Goal: Task Accomplishment & Management: Manage account settings

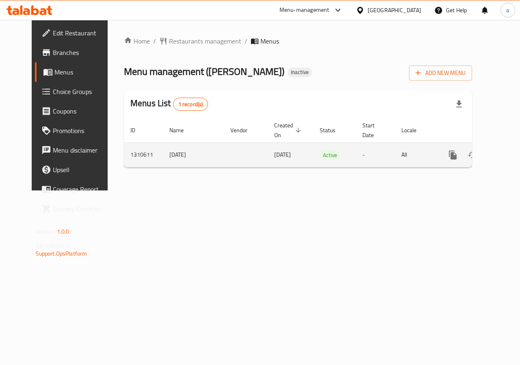
click at [507, 154] on icon "enhanced table" at bounding box center [512, 155] width 10 height 10
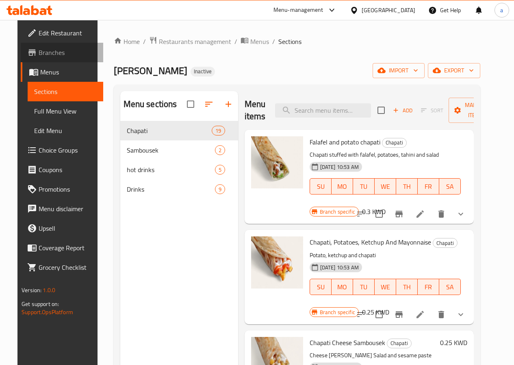
click at [39, 53] on span "Branches" at bounding box center [68, 53] width 58 height 10
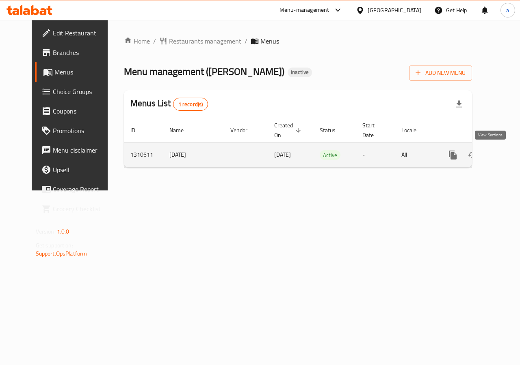
click at [502, 160] on link "enhanced table" at bounding box center [512, 155] width 20 height 20
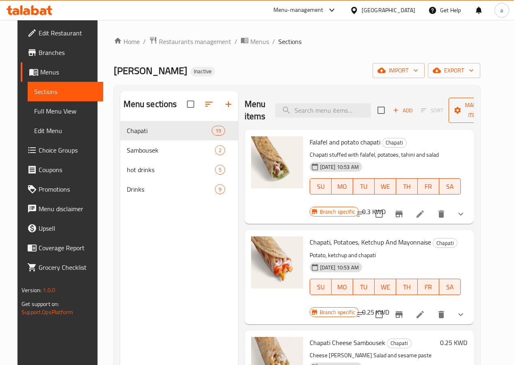
click at [467, 101] on span "Manage items" at bounding box center [475, 110] width 41 height 20
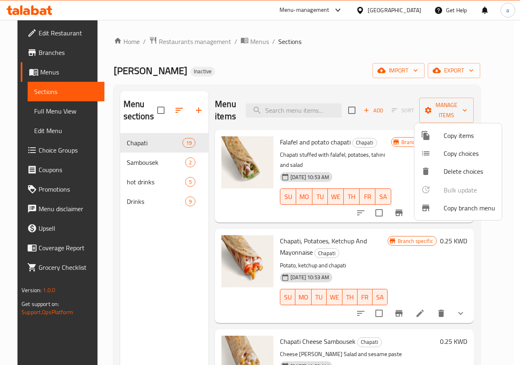
click at [459, 209] on span "Copy branch menu" at bounding box center [470, 208] width 52 height 10
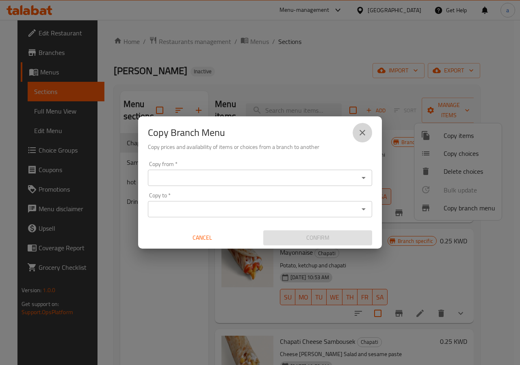
click at [362, 133] on icon "close" at bounding box center [363, 133] width 6 height 6
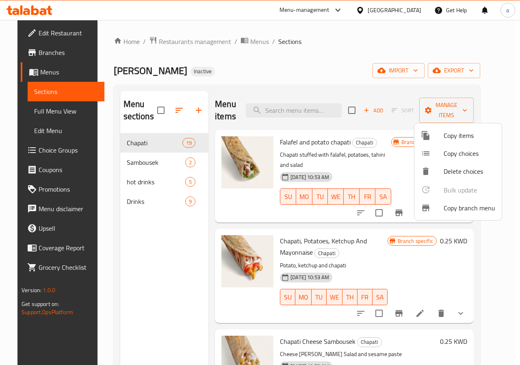
click at [39, 54] on div at bounding box center [260, 182] width 520 height 365
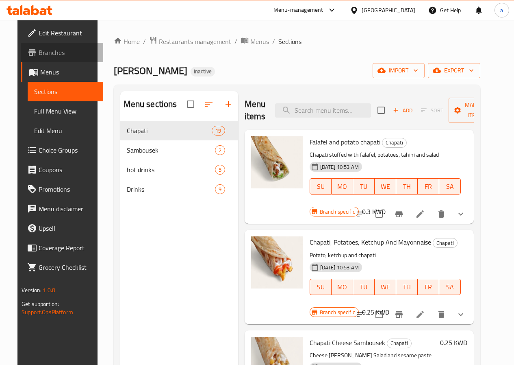
click at [43, 53] on span "Branches" at bounding box center [68, 53] width 58 height 10
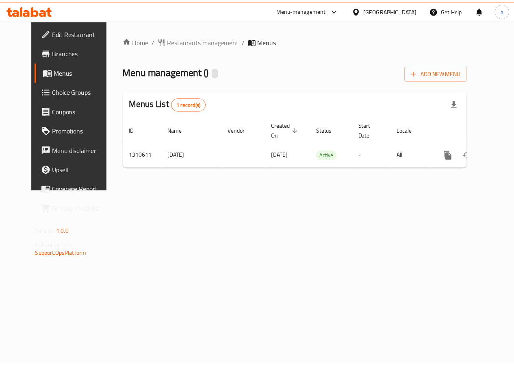
scroll to position [0, 3]
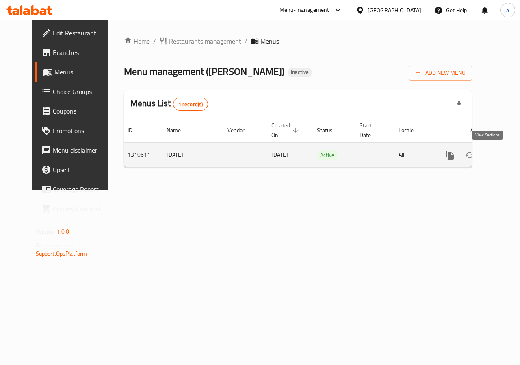
click at [504, 152] on icon "enhanced table" at bounding box center [509, 155] width 10 height 10
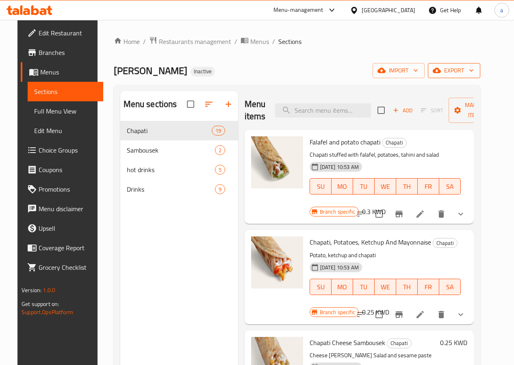
click at [471, 71] on span "export" at bounding box center [454, 70] width 39 height 10
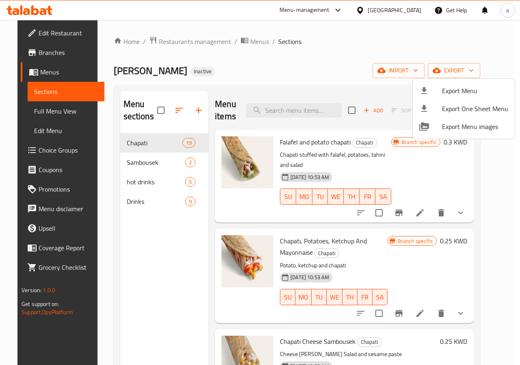
click at [498, 170] on div at bounding box center [260, 182] width 520 height 365
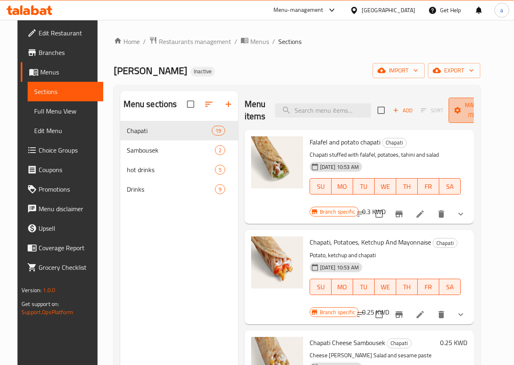
click at [462, 113] on span "Manage items" at bounding box center [475, 110] width 41 height 20
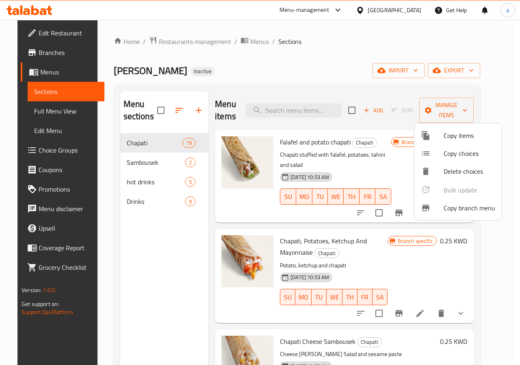
click at [463, 208] on span "Copy branch menu" at bounding box center [470, 208] width 52 height 10
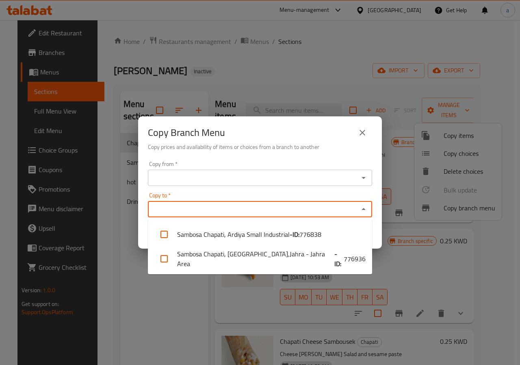
click at [217, 212] on input "Copy to   *" at bounding box center [253, 208] width 206 height 11
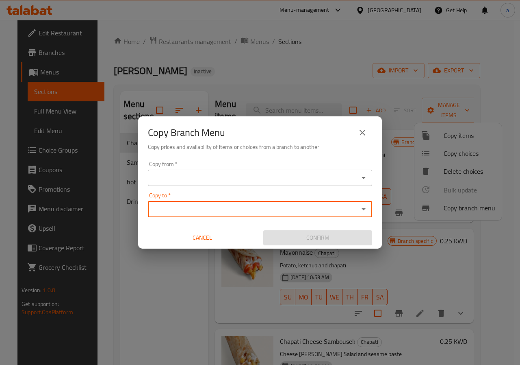
paste input "776936"
type input "7"
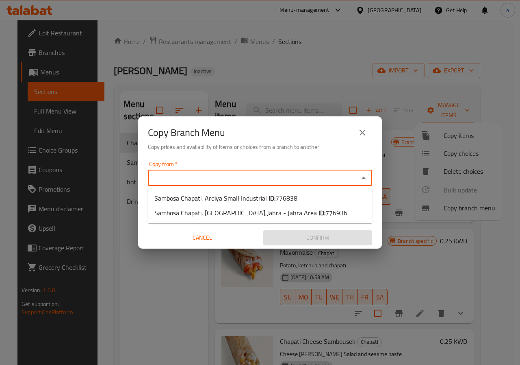
click at [190, 181] on input "Copy from   *" at bounding box center [253, 177] width 206 height 11
click at [271, 198] on b "ID:" at bounding box center [272, 198] width 7 height 12
type input "Sambosa Chapati, Ardiya Small Industrial"
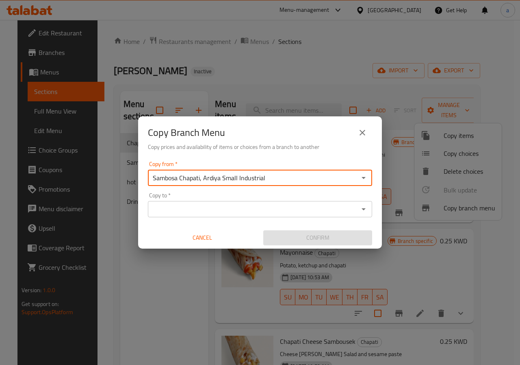
click at [261, 210] on input "Copy to   *" at bounding box center [253, 208] width 206 height 11
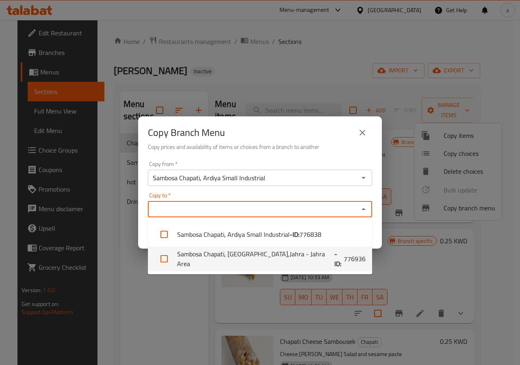
click at [267, 258] on li "Sambosa Chapati, Jahra,Jahra - Jahra Area - ID: 776936" at bounding box center [260, 258] width 224 height 24
click at [344, 259] on span "776936" at bounding box center [355, 259] width 22 height 10
checkbox input "false"
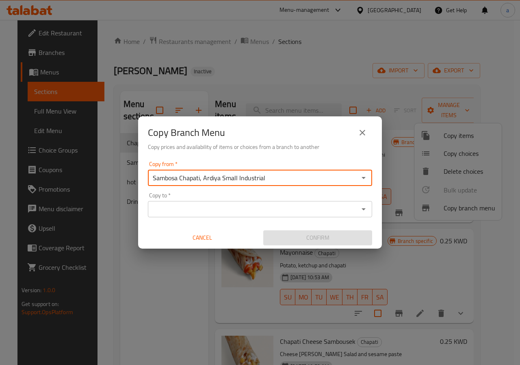
click at [266, 176] on input "Sambosa Chapati, Ardiya Small Industrial" at bounding box center [253, 177] width 206 height 11
click at [270, 176] on input "Sambosa Chapati, Ardiya Small Industrial" at bounding box center [253, 177] width 206 height 11
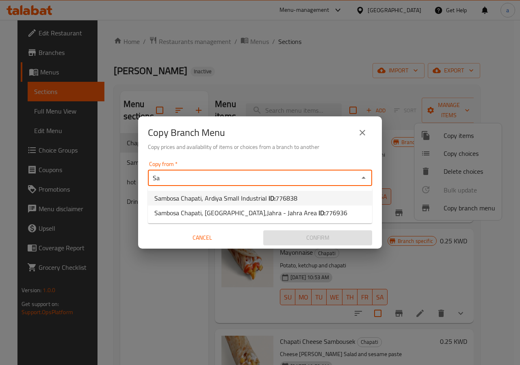
type input "S"
click at [207, 197] on span "Sambosa Chapati, Ardiya Small Industrial ID: 776838" at bounding box center [225, 198] width 143 height 10
type input "Sambosa Chapati, Ardiya Small Industrial"
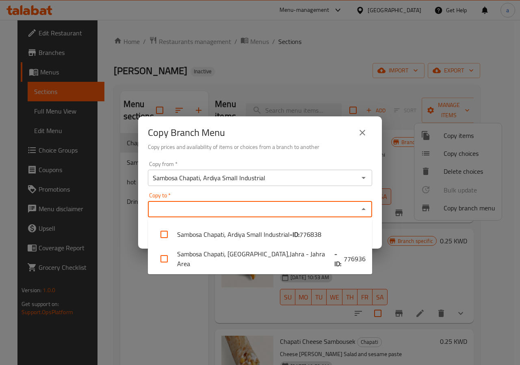
click at [191, 208] on input "Copy to   *" at bounding box center [253, 208] width 206 height 11
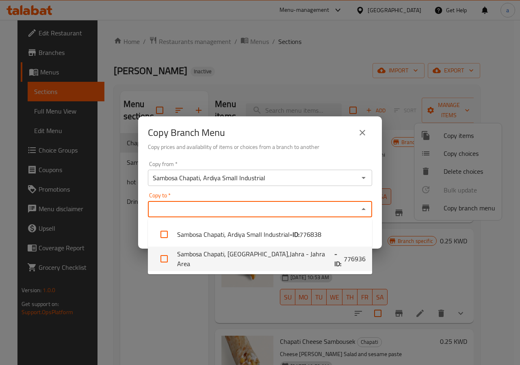
click at [209, 259] on li "Sambosa Chapati, Jahra,Jahra - Jahra Area - ID: 776936" at bounding box center [260, 258] width 224 height 24
checkbox input "true"
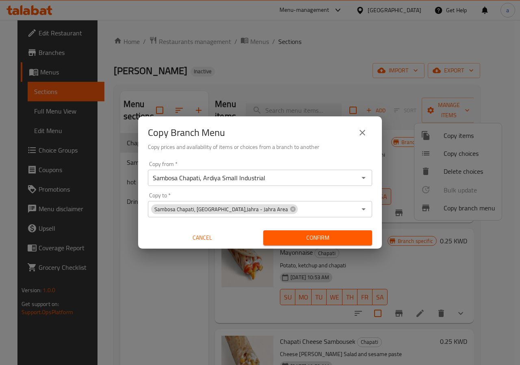
click at [364, 137] on icon "close" at bounding box center [363, 133] width 10 height 10
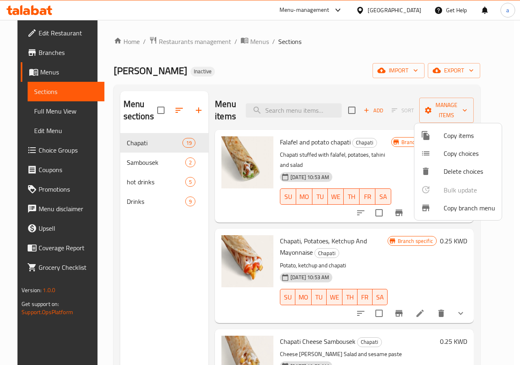
click at [480, 71] on div at bounding box center [260, 182] width 520 height 365
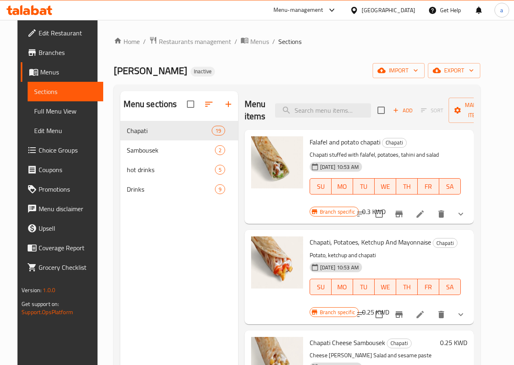
click at [346, 78] on div "Sambosa Chapati Inactive import export" at bounding box center [297, 70] width 367 height 15
click at [455, 119] on span "Manage items" at bounding box center [475, 110] width 41 height 20
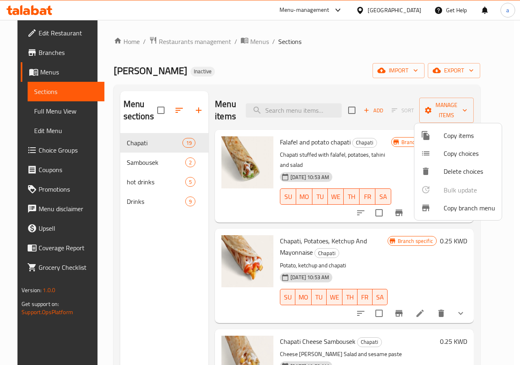
click at [468, 209] on span "Copy branch menu" at bounding box center [470, 208] width 52 height 10
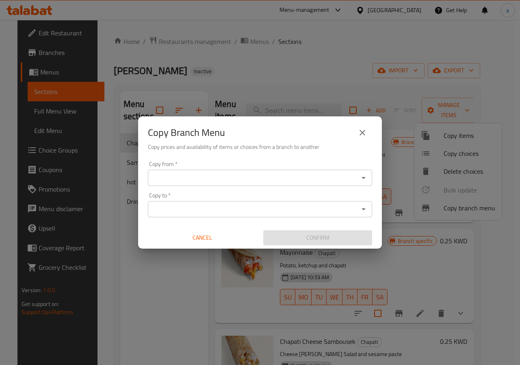
click at [216, 172] on input "Copy from   *" at bounding box center [253, 177] width 206 height 11
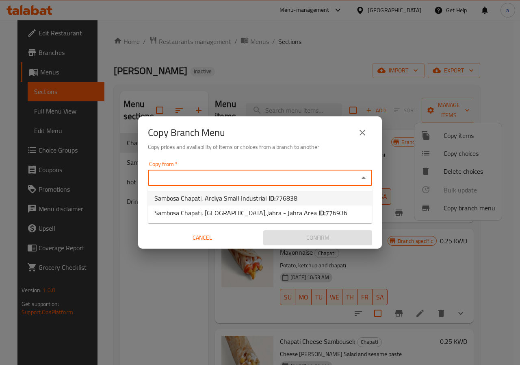
click at [302, 197] on li "Sambosa Chapati, Ardiya Small Industrial ID: 776838" at bounding box center [260, 198] width 224 height 15
type input "Sambosa Chapati, Ardiya Small Industrial"
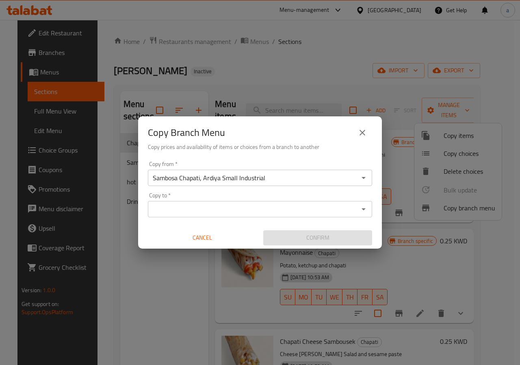
click at [299, 217] on div "Copy to *" at bounding box center [260, 209] width 224 height 16
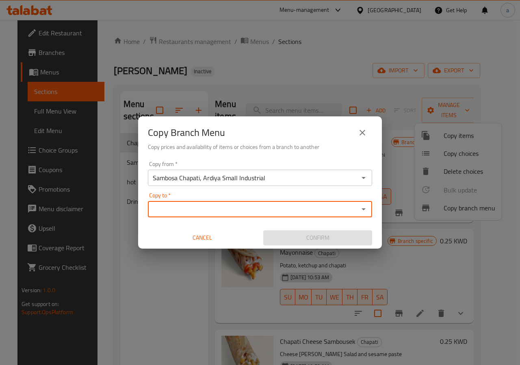
click at [285, 214] on input "Copy to   *" at bounding box center [253, 208] width 206 height 11
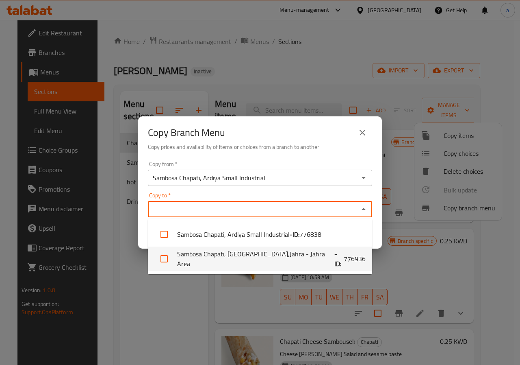
click at [335, 258] on b "- ID:" at bounding box center [339, 259] width 9 height 20
checkbox input "true"
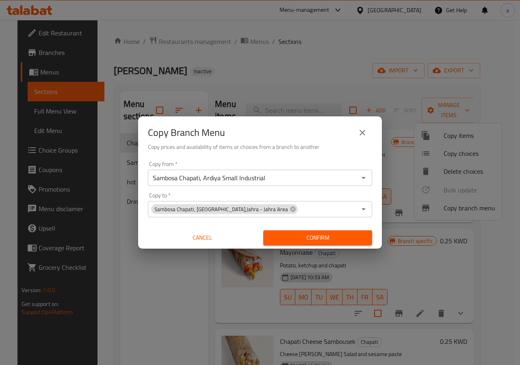
click at [331, 161] on div "Copy from   * Sambosa Chapati, Ardiya Small Industrial Copy from * Copy to   * …" at bounding box center [260, 203] width 244 height 91
click at [341, 233] on span "Confirm" at bounding box center [318, 238] width 96 height 10
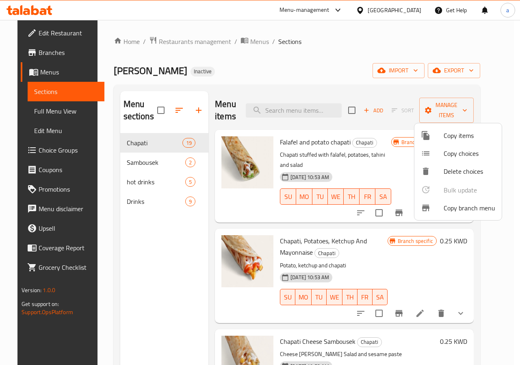
click at [44, 52] on div at bounding box center [260, 182] width 520 height 365
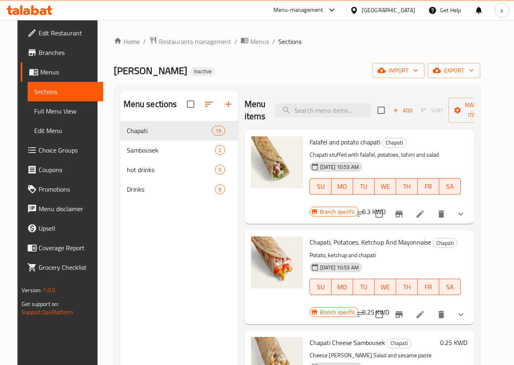
click at [47, 37] on span "Edit Restaurant" at bounding box center [68, 33] width 58 height 10
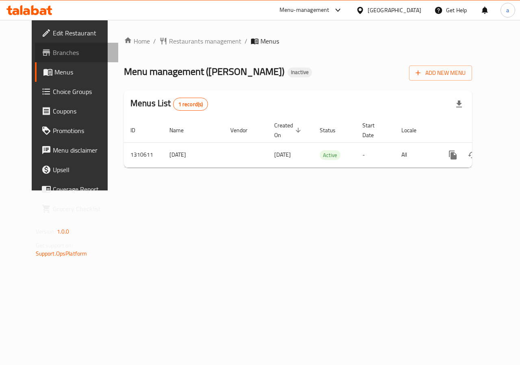
click at [53, 52] on span "Branches" at bounding box center [82, 53] width 59 height 10
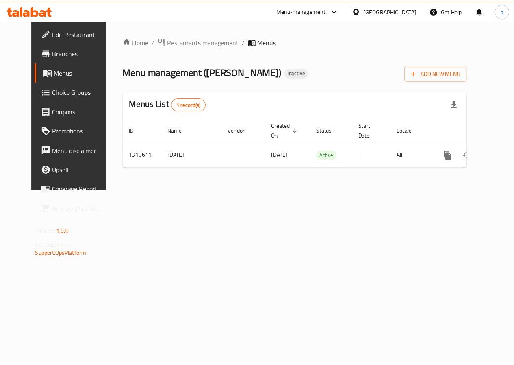
scroll to position [0, 3]
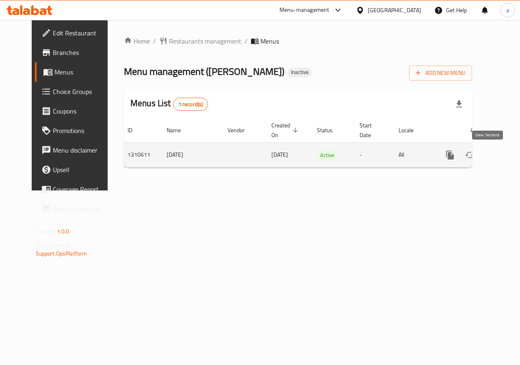
click at [505, 154] on icon "enhanced table" at bounding box center [508, 154] width 7 height 7
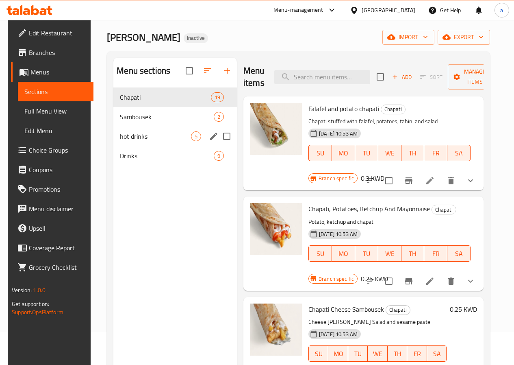
scroll to position [33, 0]
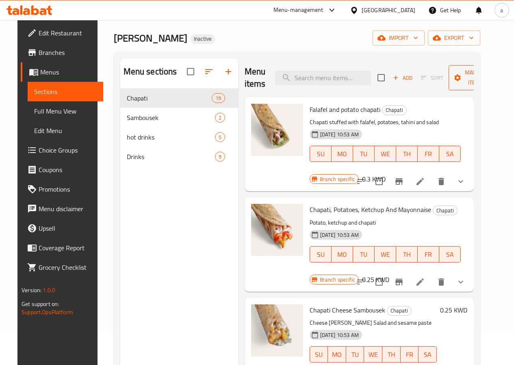
click at [455, 76] on span "Manage items" at bounding box center [475, 77] width 41 height 20
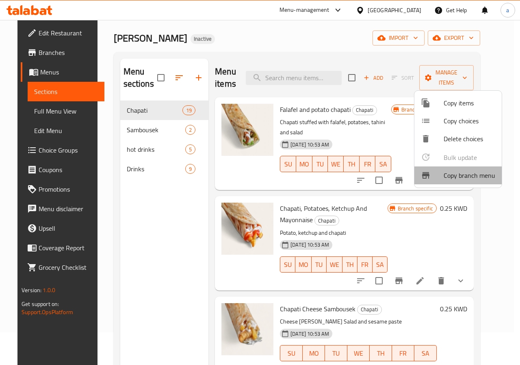
click at [465, 180] on span "Copy branch menu" at bounding box center [470, 175] width 52 height 10
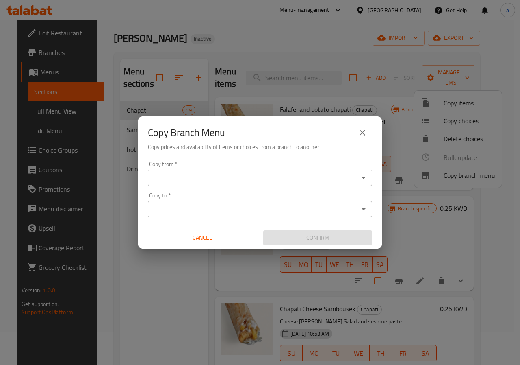
click at [317, 176] on input "Copy from   *" at bounding box center [253, 177] width 206 height 11
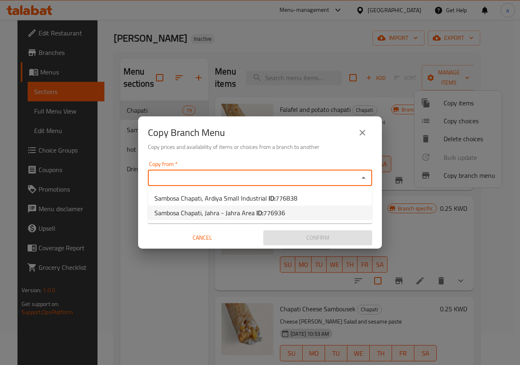
click at [122, 223] on div "Copy Branch Menu Copy prices and availability of items or choices from a branch…" at bounding box center [260, 182] width 520 height 365
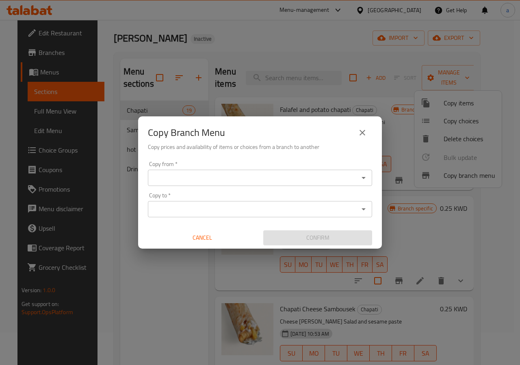
click at [361, 134] on icon "close" at bounding box center [363, 133] width 6 height 6
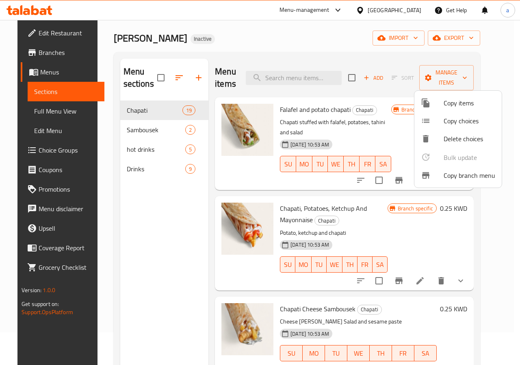
click at [31, 49] on div at bounding box center [260, 182] width 520 height 365
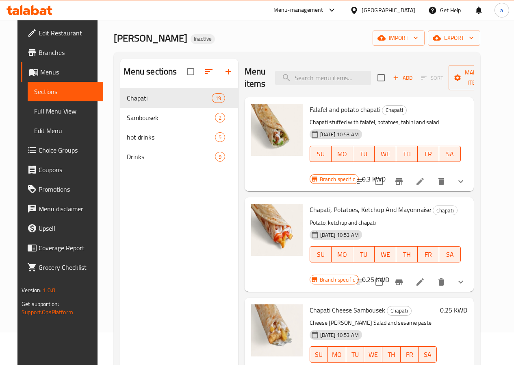
click at [45, 55] on span "Branches" at bounding box center [68, 53] width 58 height 10
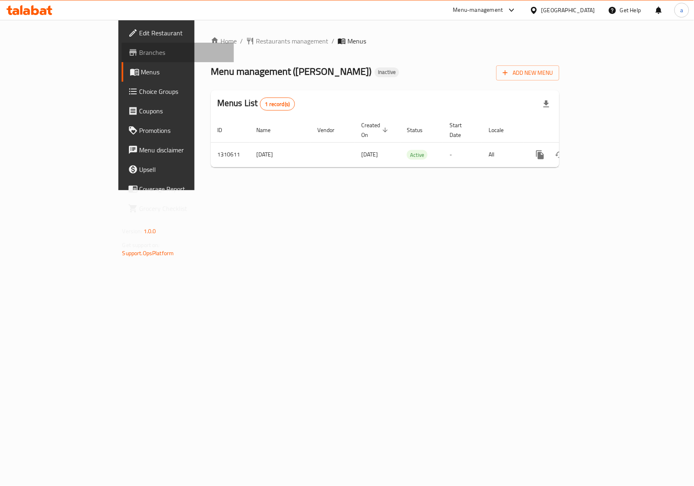
click at [139, 54] on span "Branches" at bounding box center [183, 53] width 88 height 10
